Goal: Task Accomplishment & Management: Manage account settings

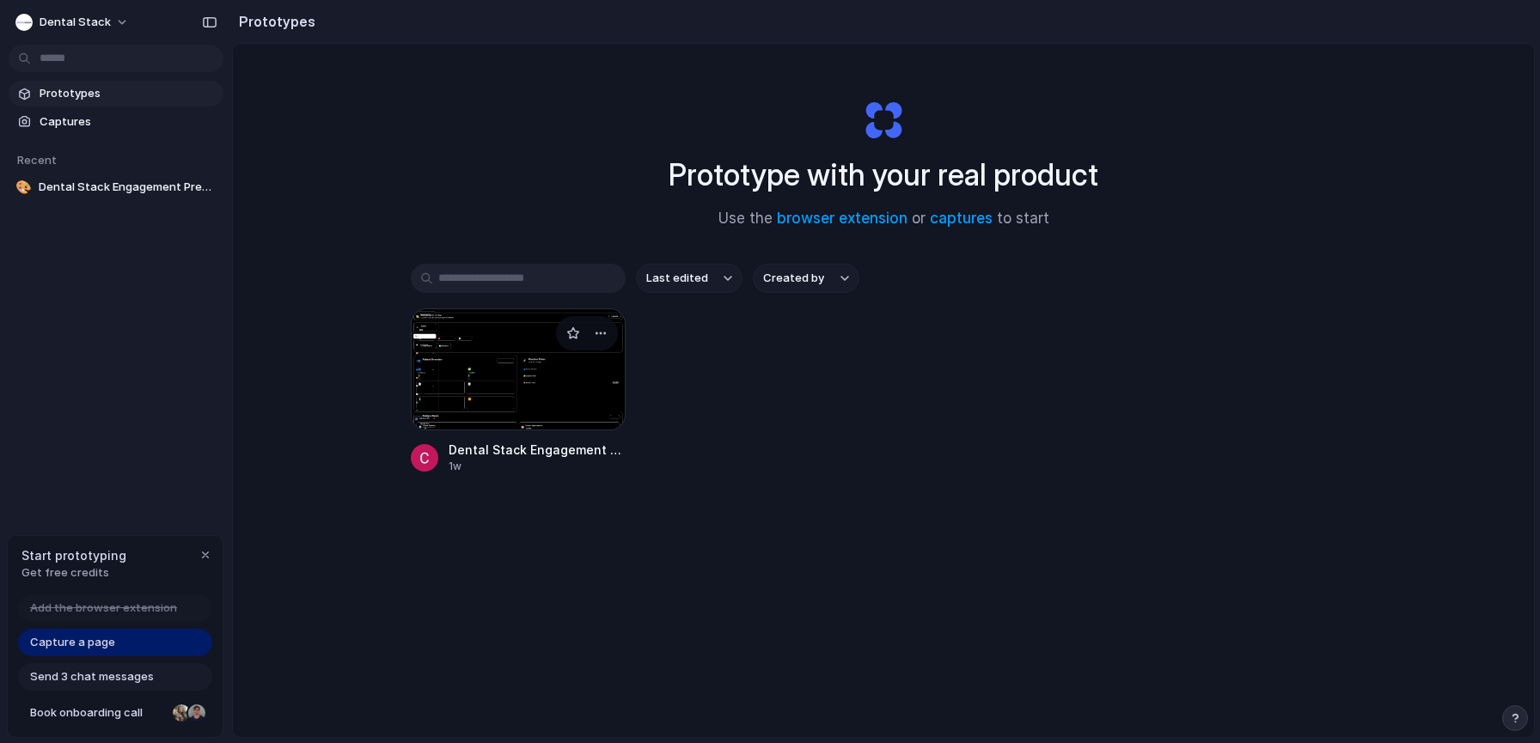
click at [475, 368] on div at bounding box center [518, 370] width 215 height 122
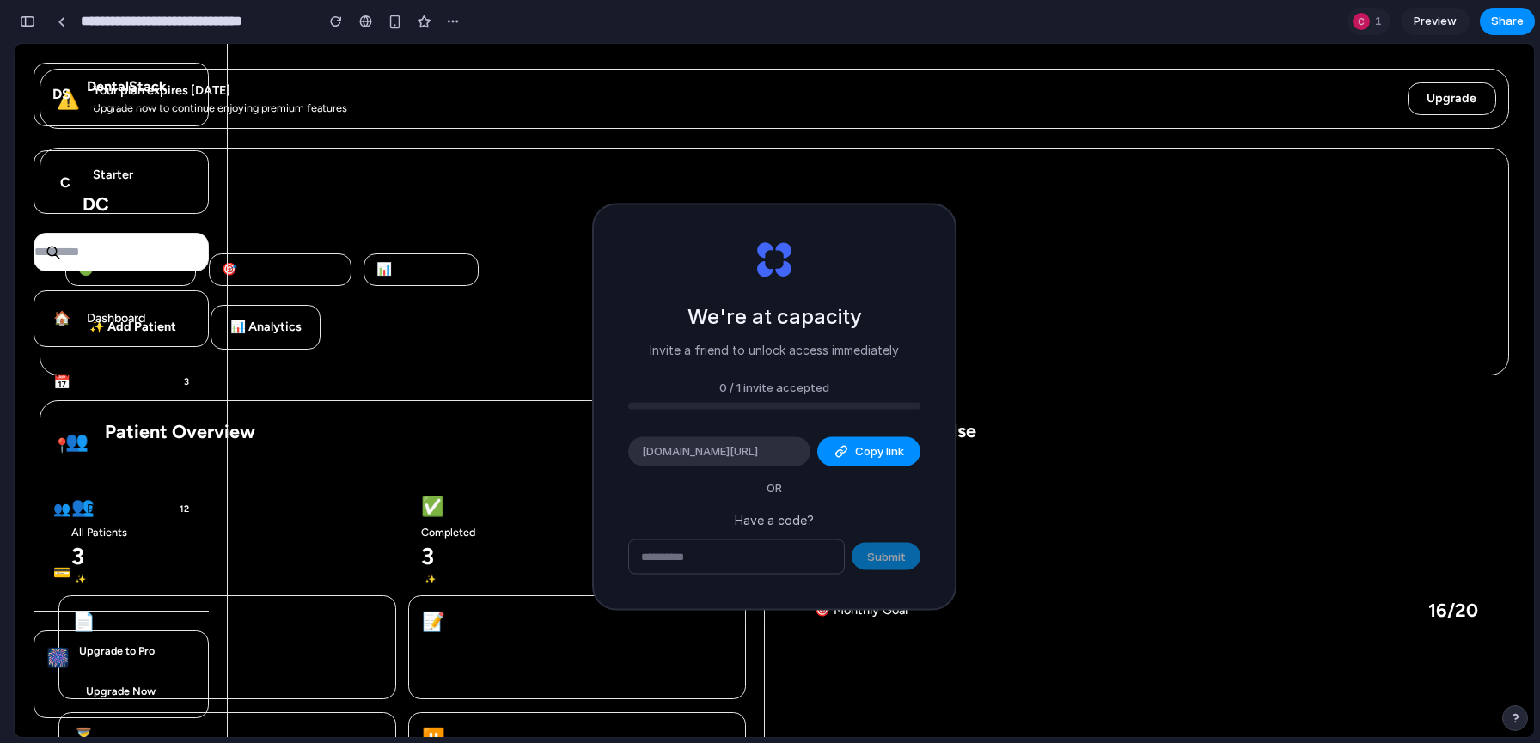
click at [748, 386] on div "0 / 1 invite accepted" at bounding box center [774, 387] width 292 height 17
click at [1369, 23] on div at bounding box center [1361, 21] width 21 height 21
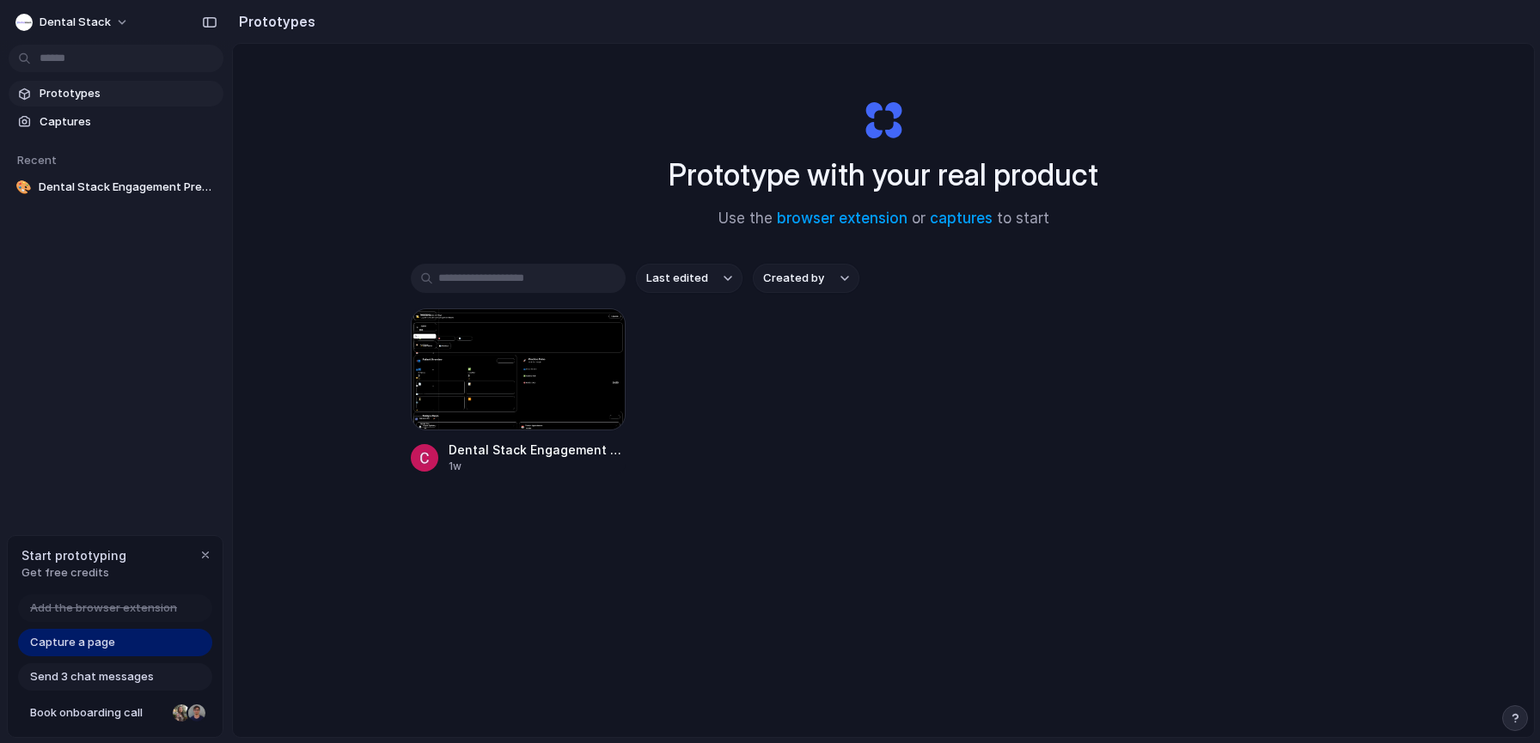
click at [474, 605] on div "Prototype with your real product Use the browser extension or captures to start…" at bounding box center [883, 436] width 1301 height 785
click at [70, 112] on link "Captures" at bounding box center [116, 122] width 215 height 26
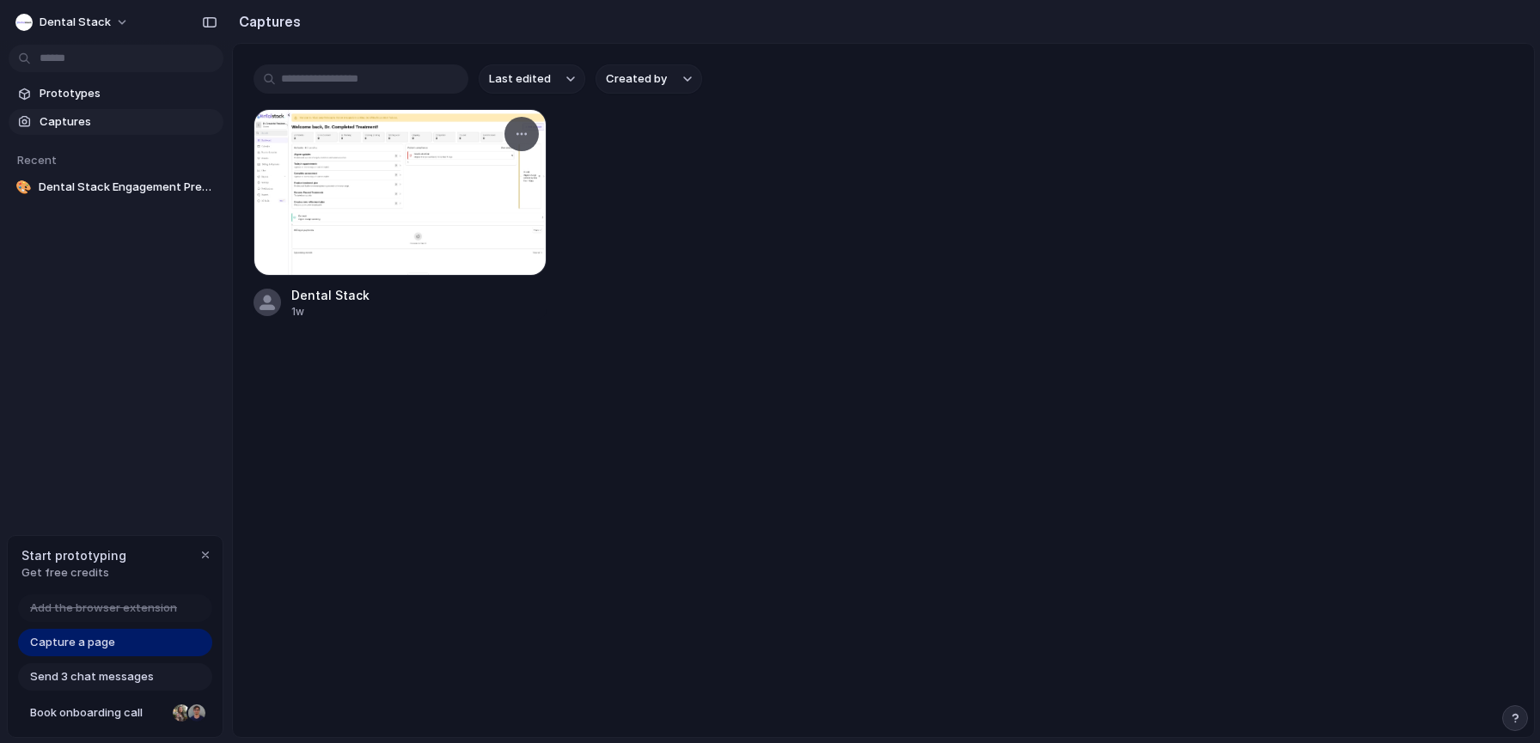
click at [403, 187] on div at bounding box center [400, 192] width 293 height 167
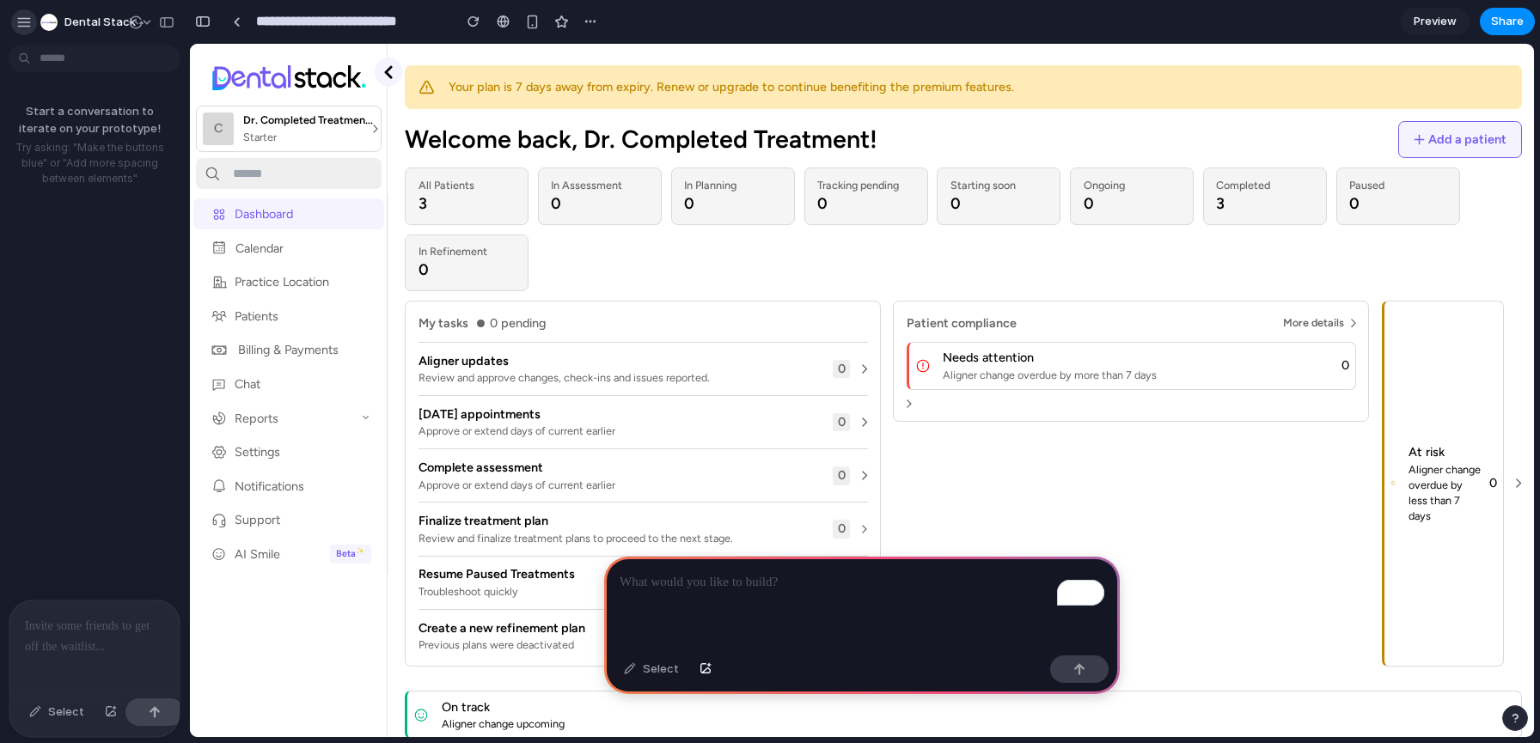
click at [21, 23] on div "button" at bounding box center [23, 22] width 15 height 15
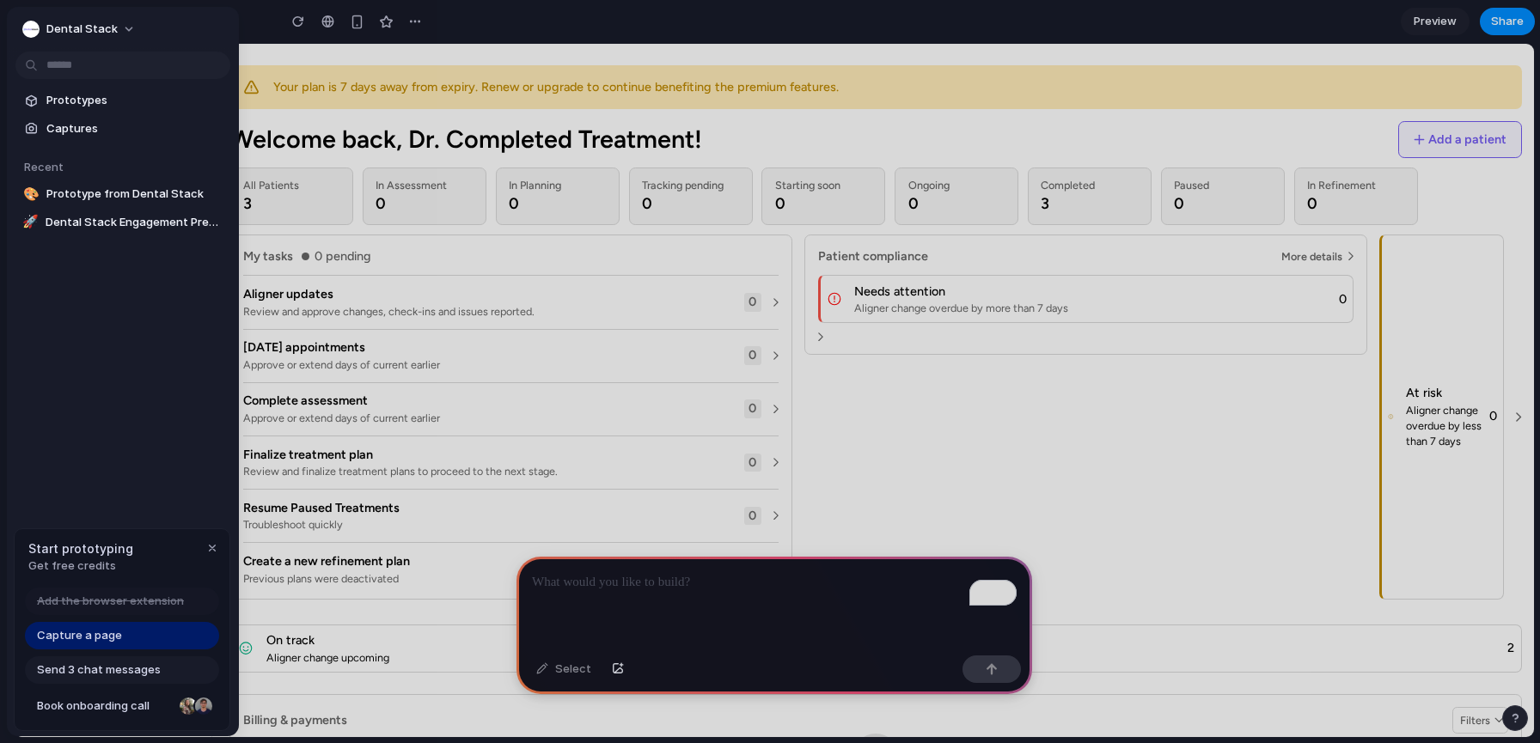
click at [97, 337] on div "Prototypes Captures Recent 🎨 Prototype from Dental Stack 🚀 Dental Stack Engagem…" at bounding box center [123, 234] width 232 height 454
click at [62, 34] on span "Dental Stack" at bounding box center [81, 29] width 71 height 17
click at [85, 96] on span "Invite members" at bounding box center [87, 95] width 83 height 17
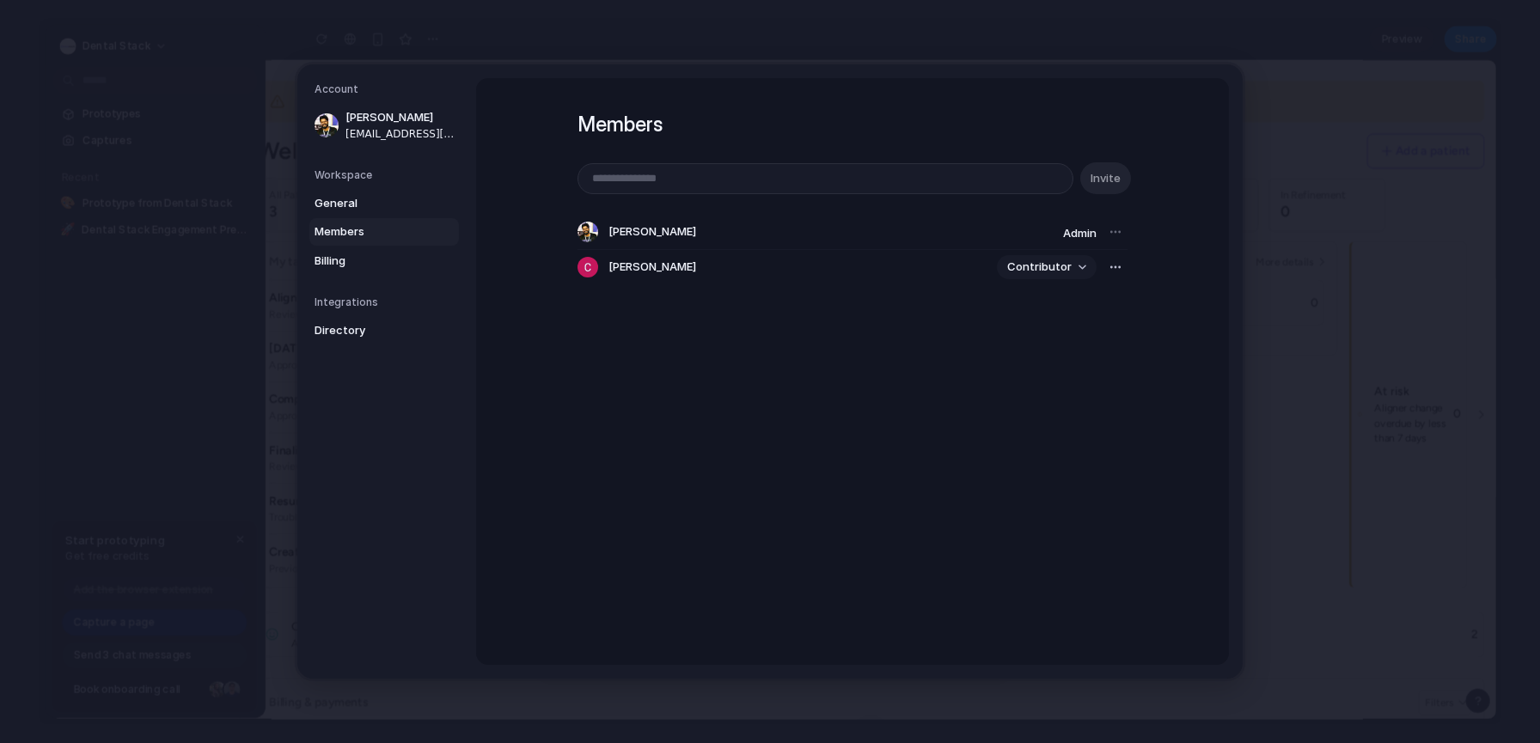
click at [1083, 269] on button "Contributor" at bounding box center [1047, 267] width 100 height 24
click at [858, 462] on div "Admin Contributor" at bounding box center [770, 371] width 1540 height 743
